Goal: Information Seeking & Learning: Learn about a topic

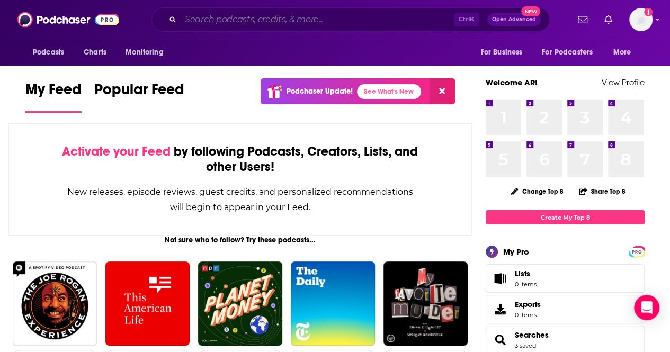
click at [225, 24] on input "Search podcasts, credits, & more..." at bounding box center [317, 19] width 273 height 17
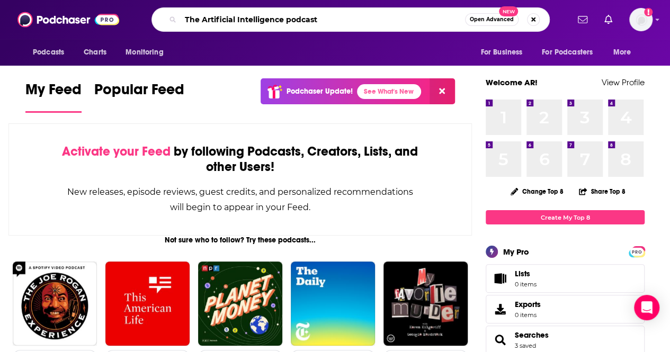
type input "The Artificial Intelligence podcast"
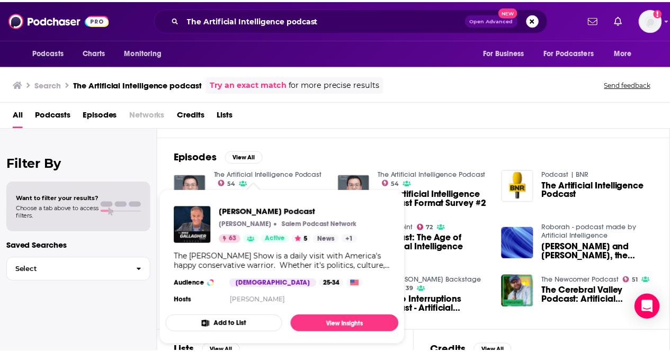
scroll to position [138, 0]
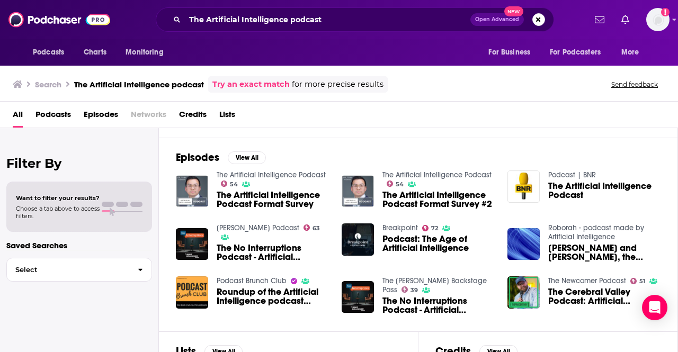
click at [404, 244] on span "Podcast: The Age of Artificial Intelligence" at bounding box center [439, 244] width 112 height 18
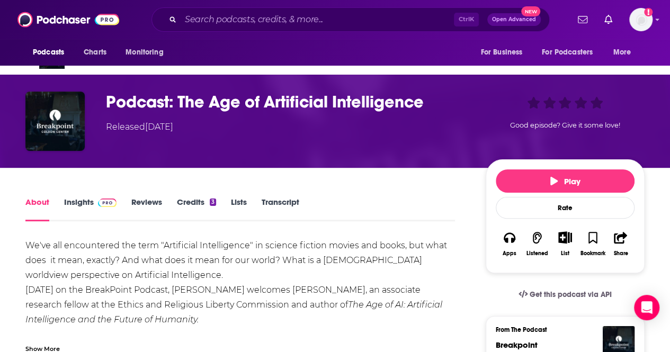
scroll to position [28, 0]
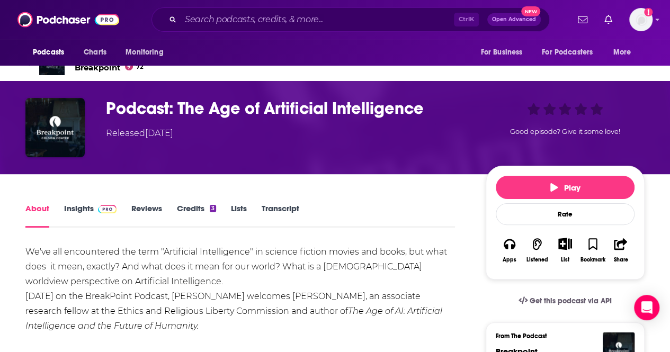
click at [82, 219] on link "Insights" at bounding box center [90, 216] width 52 height 24
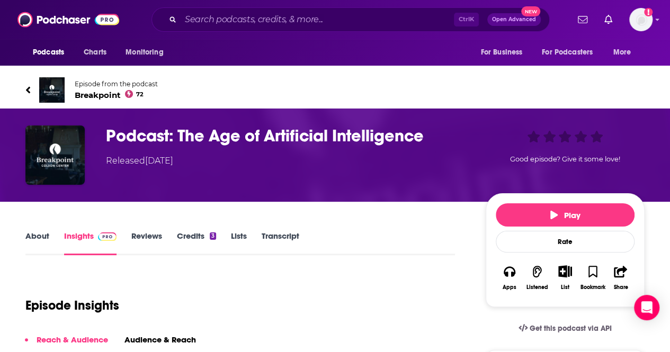
click at [30, 89] on icon at bounding box center [27, 90] width 5 height 11
click at [208, 27] on input "Search podcasts, credits, & more..." at bounding box center [317, 19] width 273 height 17
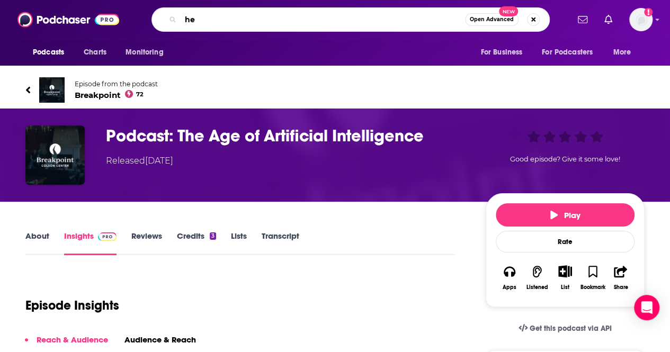
type input "h"
type input "the artifical intelligence podcast [PERSON_NAME]"
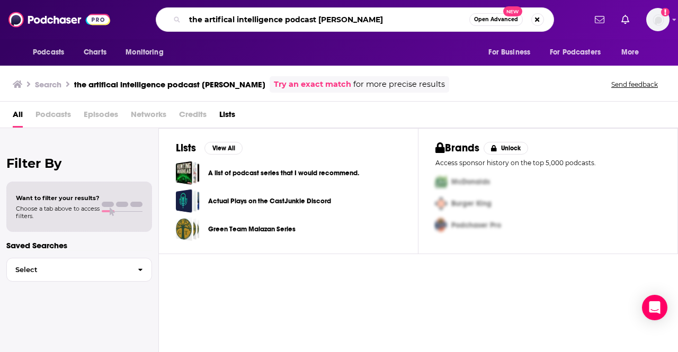
click at [377, 25] on input "the artifical intelligence podcast [PERSON_NAME]" at bounding box center [327, 19] width 285 height 17
drag, startPoint x: 379, startPoint y: 23, endPoint x: 322, endPoint y: 24, distance: 57.2
click at [322, 24] on input "the artifical intelligence podcast [PERSON_NAME]" at bounding box center [327, 19] width 285 height 17
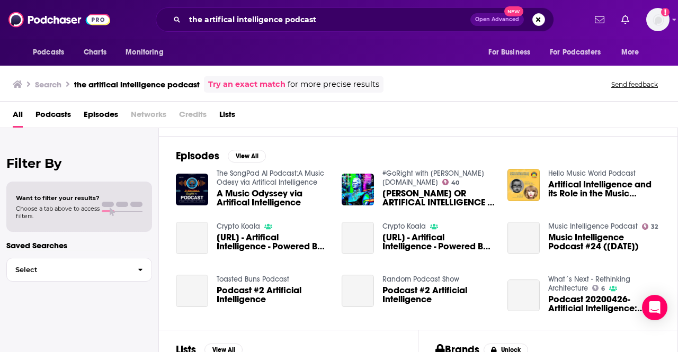
scroll to position [140, 0]
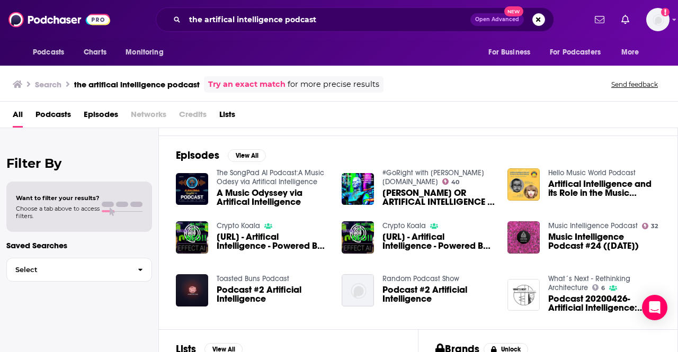
click at [54, 120] on span "Podcasts" at bounding box center [54, 117] width 36 height 22
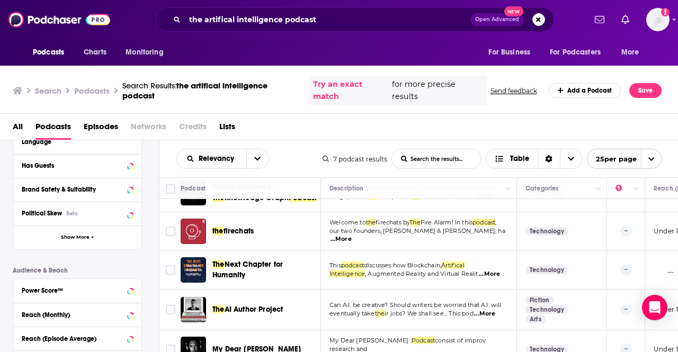
scroll to position [116, 1]
click at [197, 21] on input "the artifical intelligence podcast" at bounding box center [328, 19] width 286 height 17
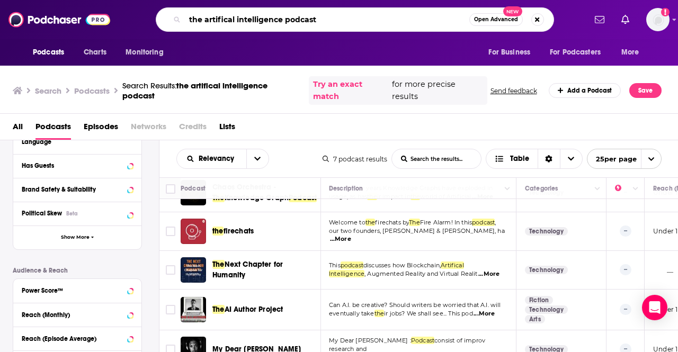
click at [197, 21] on input "the artifical intelligence podcast" at bounding box center [327, 19] width 285 height 17
click at [279, 23] on input "artifical intelligence podcast" at bounding box center [327, 19] width 285 height 17
type input "artifical intelligence insights"
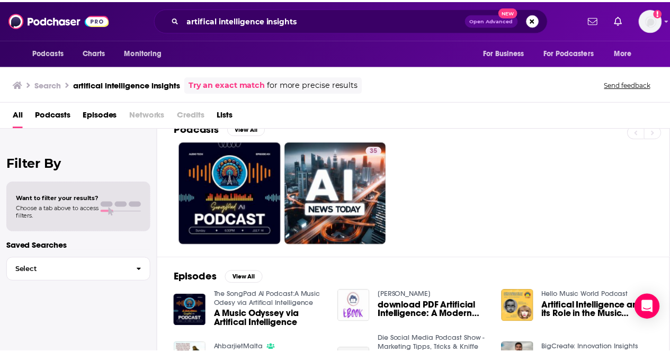
scroll to position [19, 0]
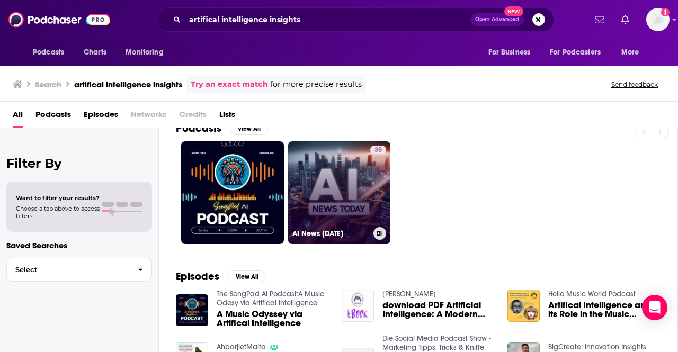
click at [341, 188] on link "35 AI News [DATE]" at bounding box center [339, 192] width 103 height 103
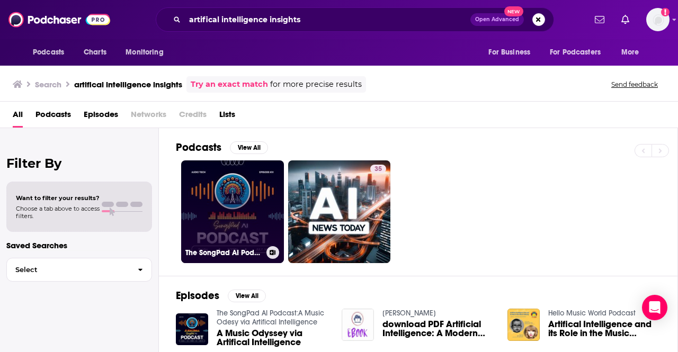
click at [244, 206] on link "The SongPad AI Podcast:A Music Odesy via Artifical Intelligence" at bounding box center [232, 212] width 103 height 103
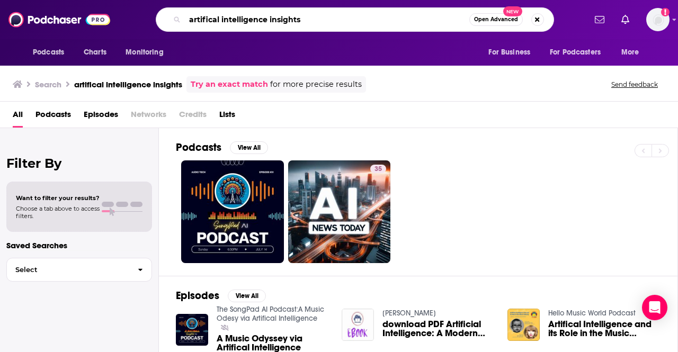
click at [188, 19] on input "artifical intelligence insights" at bounding box center [327, 19] width 285 height 17
click at [340, 10] on div "redefining AI artifical intelligence insights Open Advanced New" at bounding box center [355, 19] width 399 height 24
click at [341, 13] on input "redefining AI artifical intelligence insights" at bounding box center [327, 19] width 285 height 17
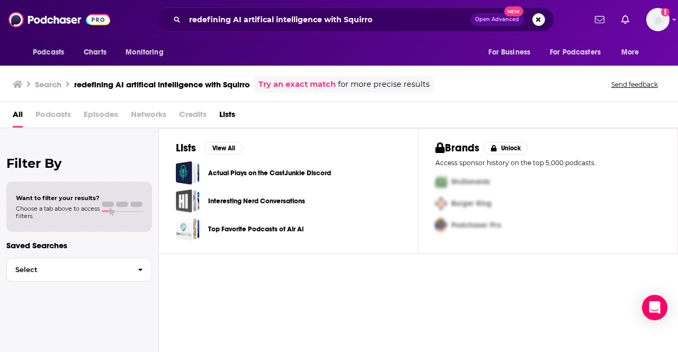
click at [15, 113] on span "All" at bounding box center [18, 117] width 10 height 22
click at [355, 11] on input "redefining AI artifical intelligence with Squirro" at bounding box center [328, 19] width 286 height 17
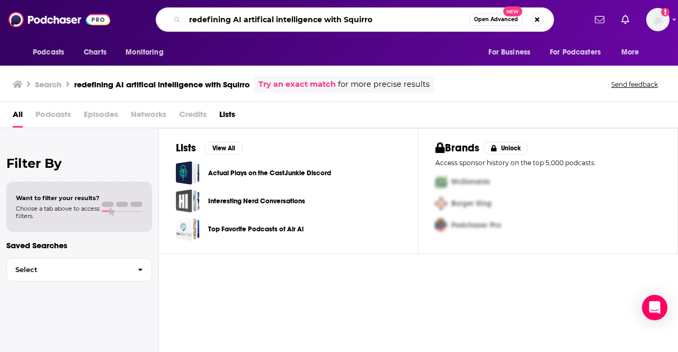
drag, startPoint x: 392, startPoint y: 14, endPoint x: 244, endPoint y: 19, distance: 147.4
click at [244, 19] on input "redefining AI artifical intelligence with Squirro" at bounding box center [327, 19] width 285 height 17
type input "redefining AI"
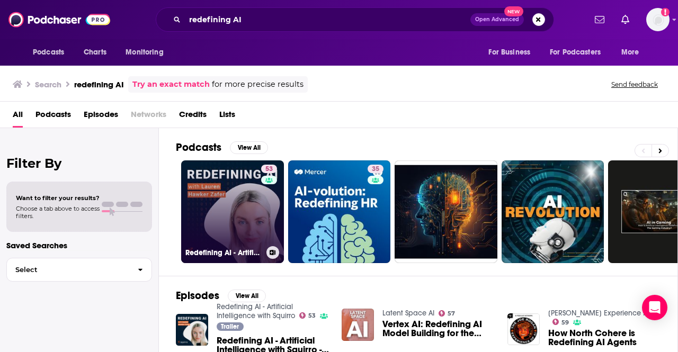
click at [223, 210] on link "53 Redefining AI - Artificial Intelligence with Squirro" at bounding box center [232, 212] width 103 height 103
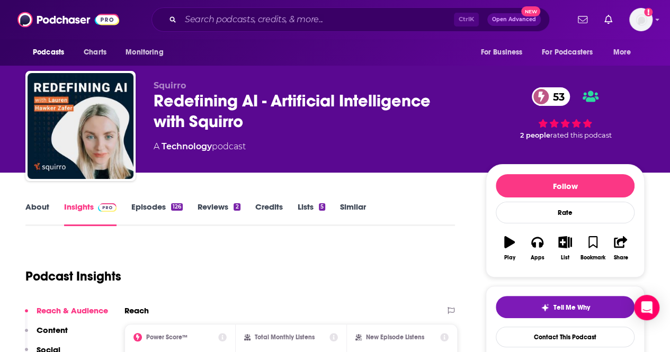
click at [247, 253] on div "Podcast Insights" at bounding box center [235, 270] width 421 height 54
click at [223, 263] on div "Podcast Insights" at bounding box center [235, 270] width 421 height 54
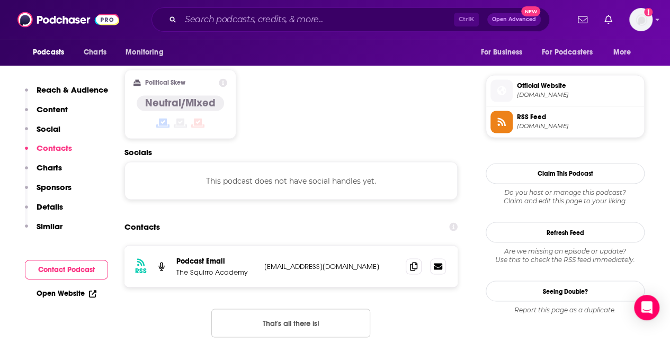
scroll to position [826, 0]
click at [303, 261] on p "[EMAIL_ADDRESS][DOMAIN_NAME]" at bounding box center [330, 265] width 133 height 9
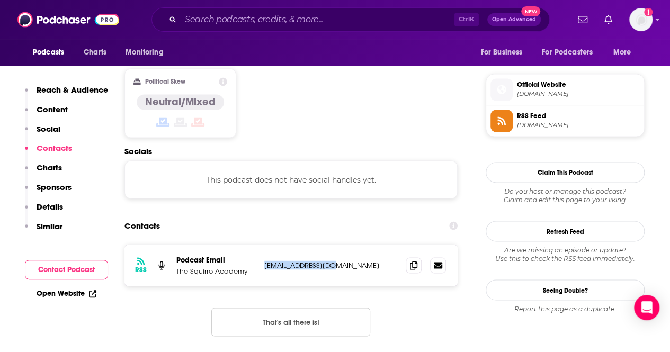
drag, startPoint x: 328, startPoint y: 209, endPoint x: 262, endPoint y: 209, distance: 65.7
click at [262, 245] on div "RSS Podcast Email The Squirro Academy [EMAIL_ADDRESS][DOMAIN_NAME] [EMAIL_ADDRE…" at bounding box center [291, 265] width 333 height 41
copy p "[EMAIL_ADDRESS][DOMAIN_NAME]"
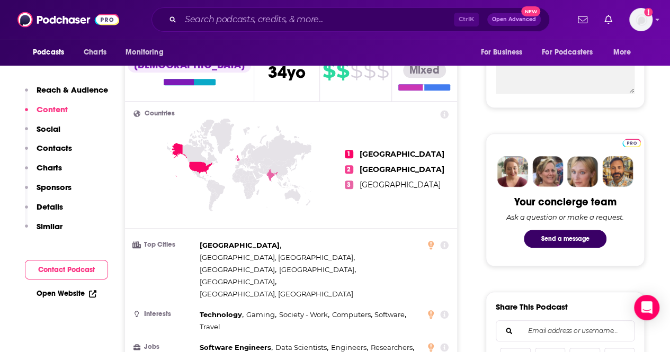
scroll to position [411, 0]
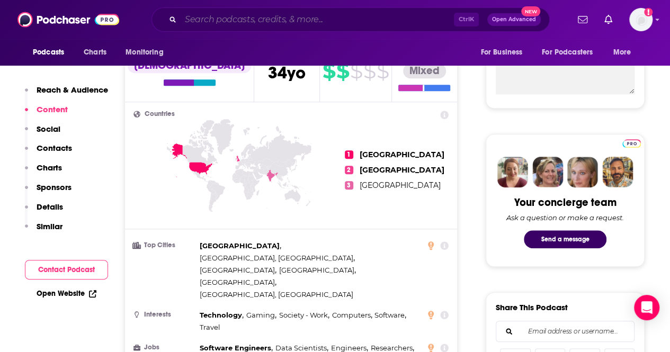
click at [213, 21] on input "Search podcasts, credits, & more..." at bounding box center [317, 19] width 273 height 17
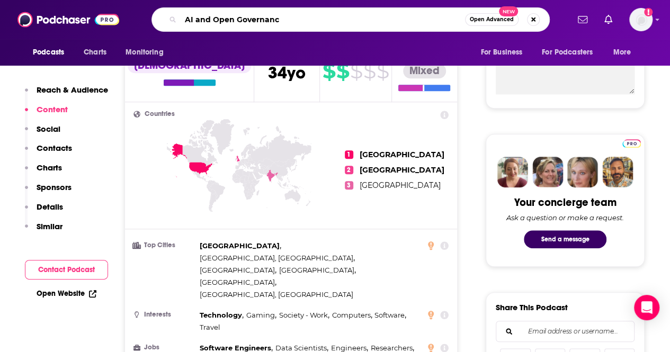
type input "AI and Open Governance"
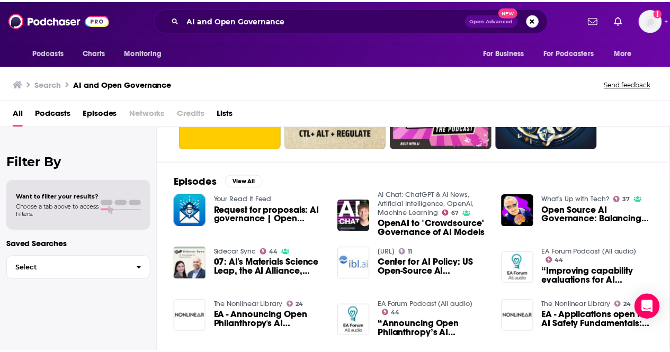
scroll to position [92, 0]
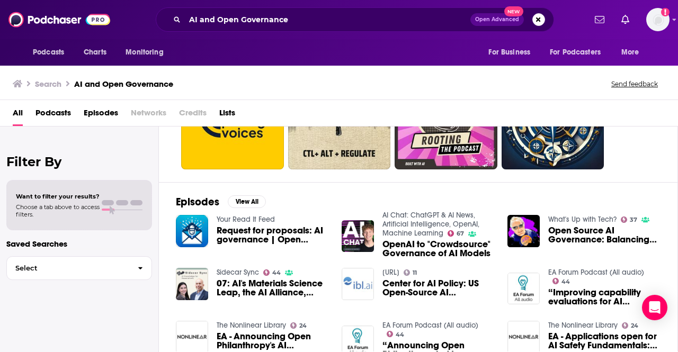
click at [259, 232] on span "Request for proposals: AI governance | Open Philanthropy" at bounding box center [273, 235] width 112 height 18
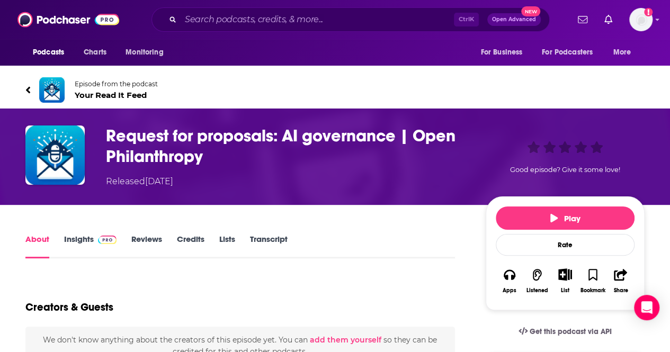
click at [288, 288] on div "Creators & Guests" at bounding box center [240, 301] width 430 height 51
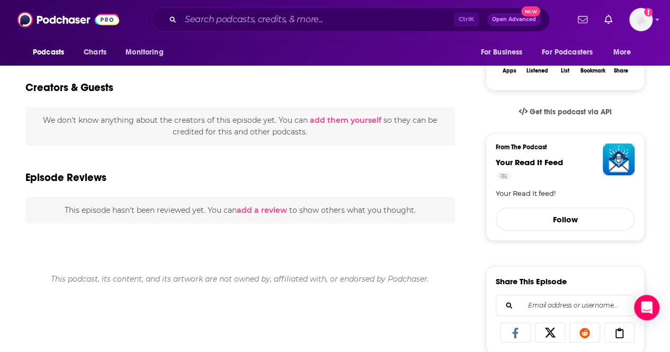
scroll to position [220, 0]
